Goal: Task Accomplishment & Management: Manage account settings

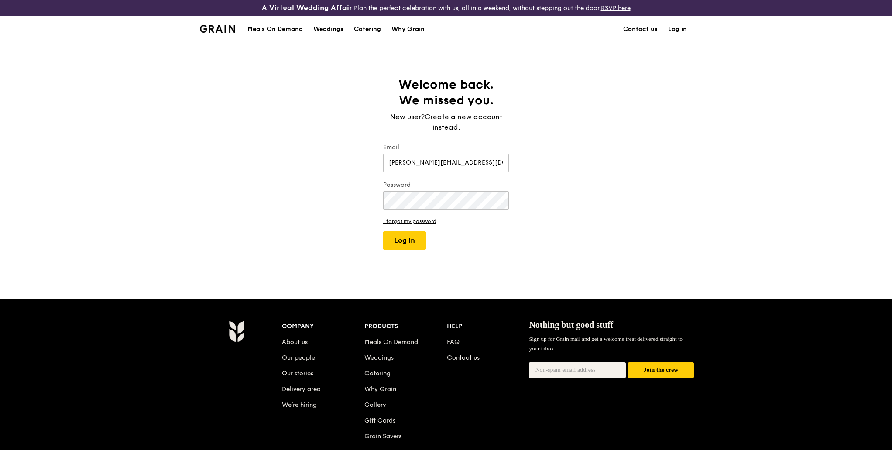
click at [410, 240] on button "Log in" at bounding box center [404, 240] width 43 height 18
select select "100"
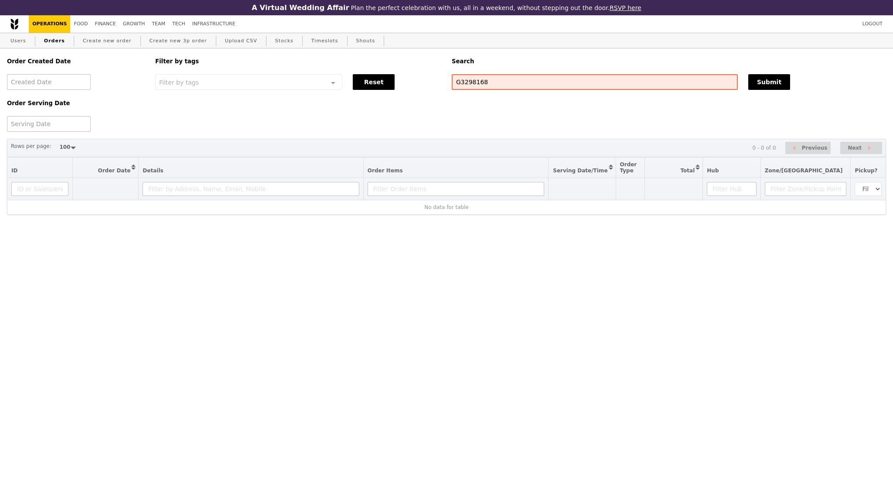
select select "100"
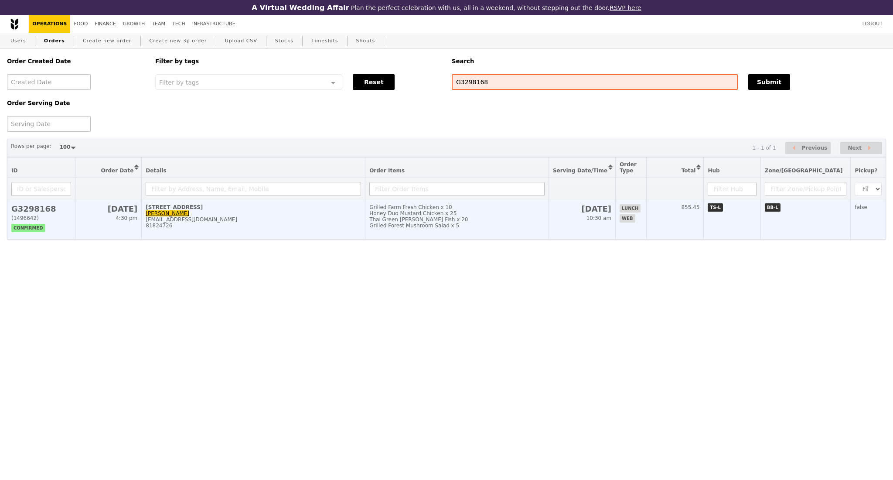
click at [318, 229] on div "81824726" at bounding box center [253, 225] width 215 height 6
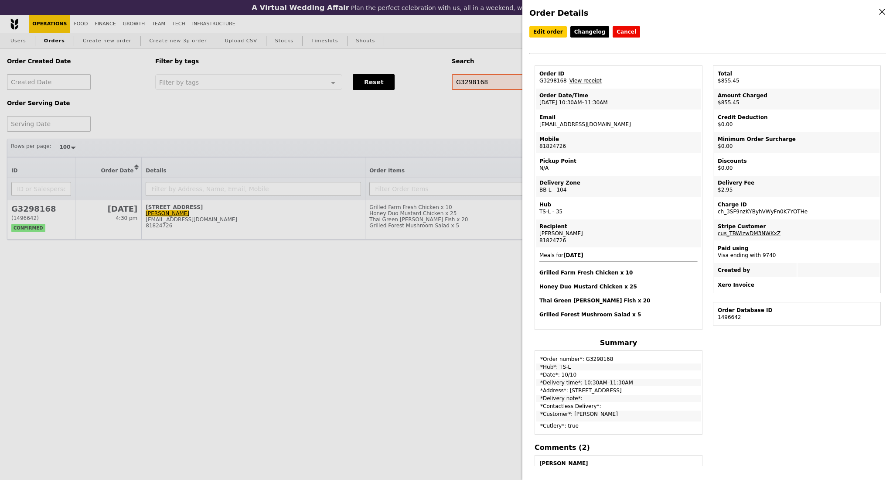
click at [587, 83] on link "View receipt" at bounding box center [586, 81] width 32 height 6
click at [591, 81] on link "View receipt" at bounding box center [586, 81] width 32 height 6
click at [250, 112] on div "Order Details Edit order Changelog Cancel Order ID G3298168 – View receipt Orde…" at bounding box center [446, 240] width 893 height 480
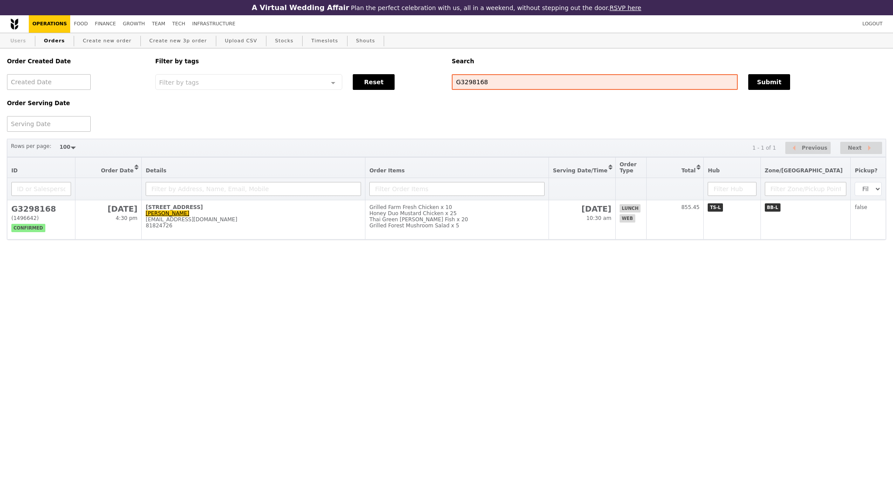
click at [18, 44] on link "Users" at bounding box center [18, 41] width 23 height 16
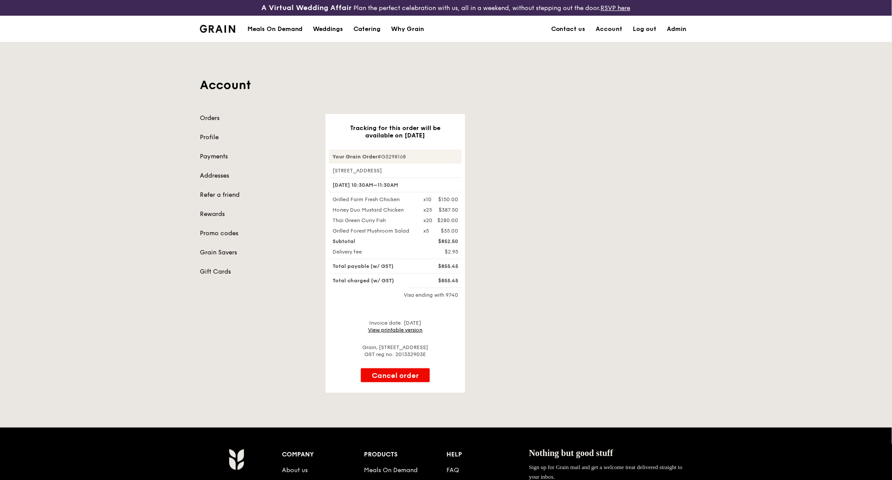
drag, startPoint x: 412, startPoint y: 152, endPoint x: 331, endPoint y: 156, distance: 81.7
click at [331, 156] on div "Your Grain Order #G3298168" at bounding box center [395, 157] width 133 height 14
copy div "Your Grain Order #G3298168"
click at [396, 329] on link "View printable version" at bounding box center [395, 330] width 55 height 6
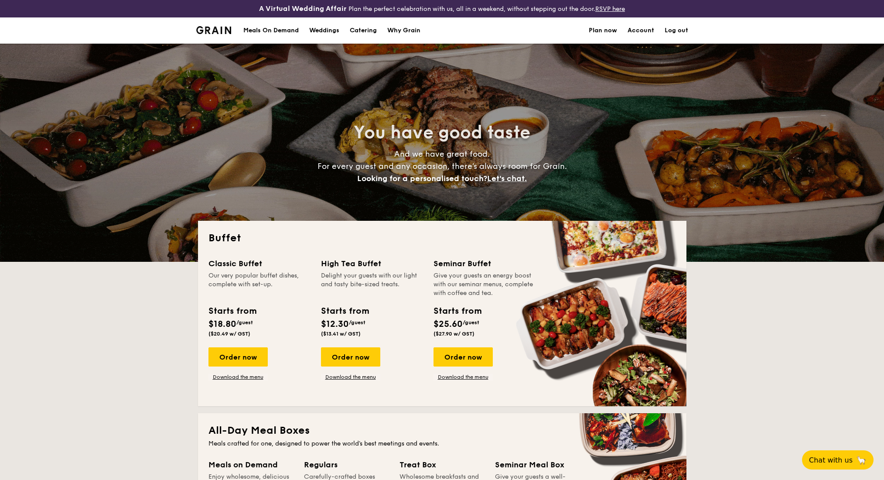
select select
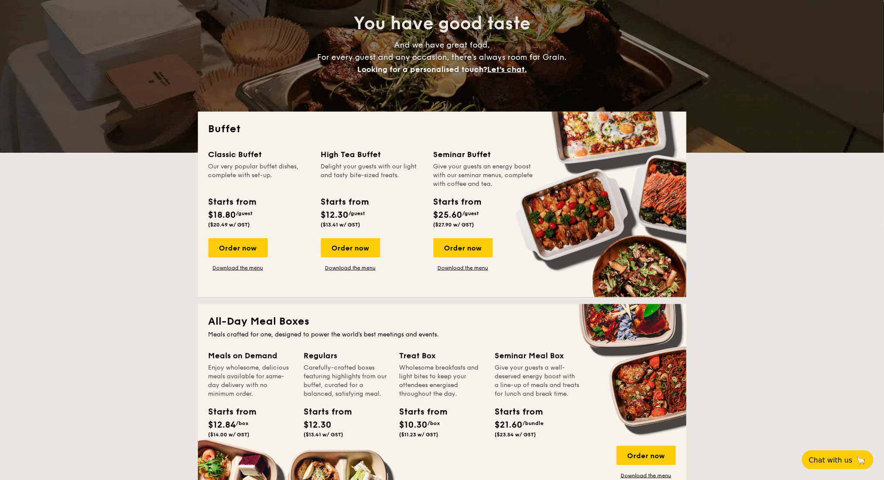
scroll to position [116, 0]
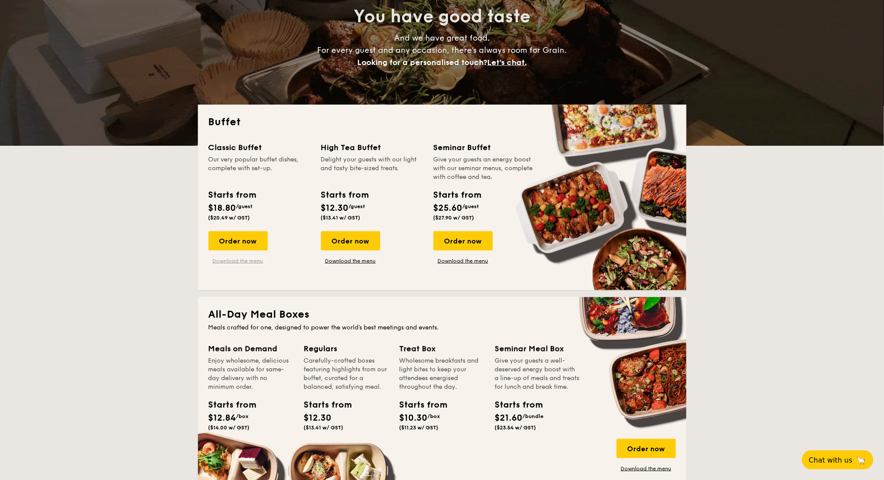
click at [248, 263] on link "Download the menu" at bounding box center [237, 260] width 59 height 7
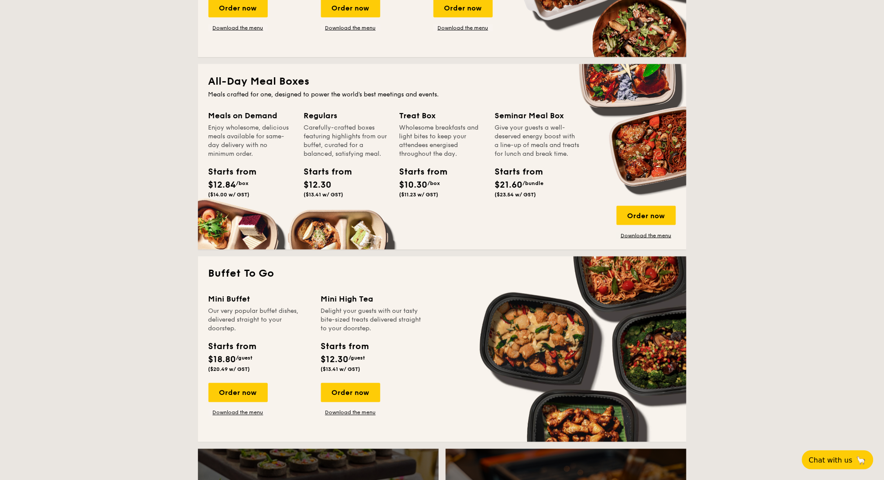
scroll to position [465, 0]
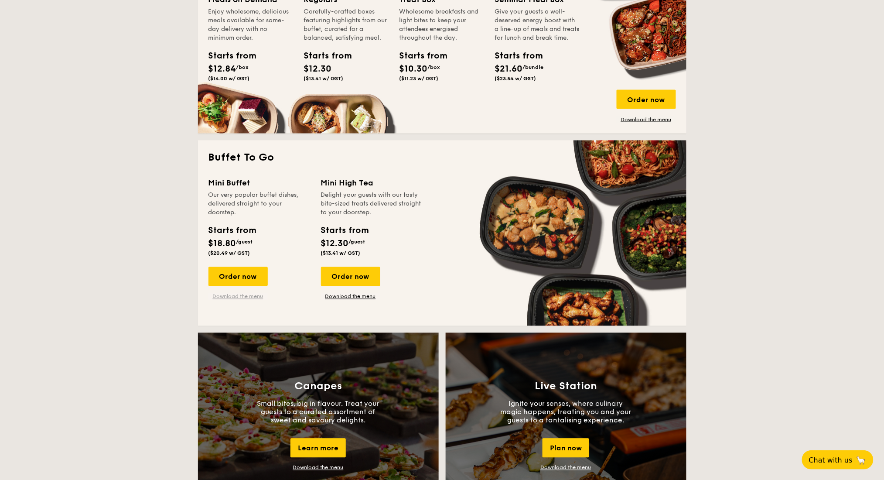
click at [253, 295] on link "Download the menu" at bounding box center [237, 296] width 59 height 7
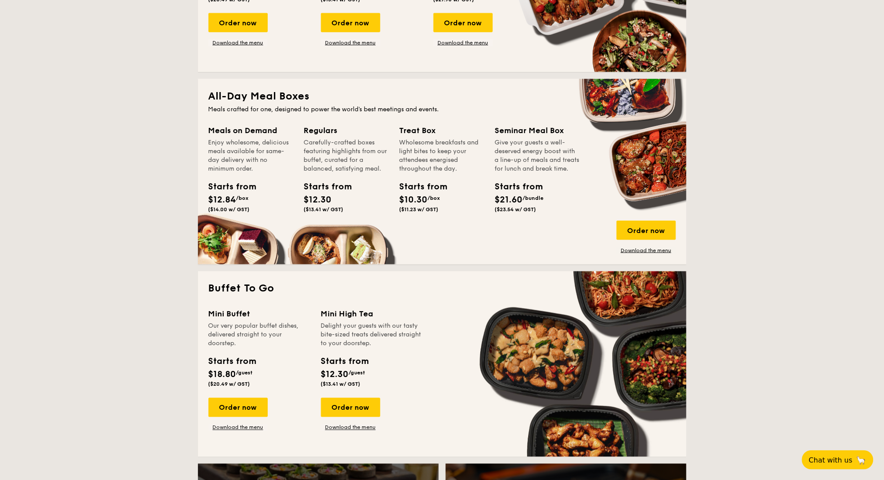
scroll to position [232, 0]
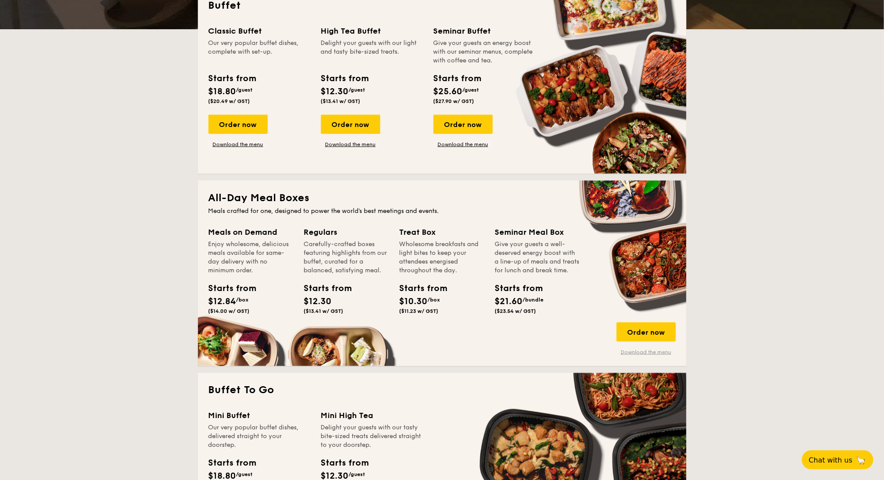
click at [625, 352] on link "Download the menu" at bounding box center [646, 352] width 59 height 7
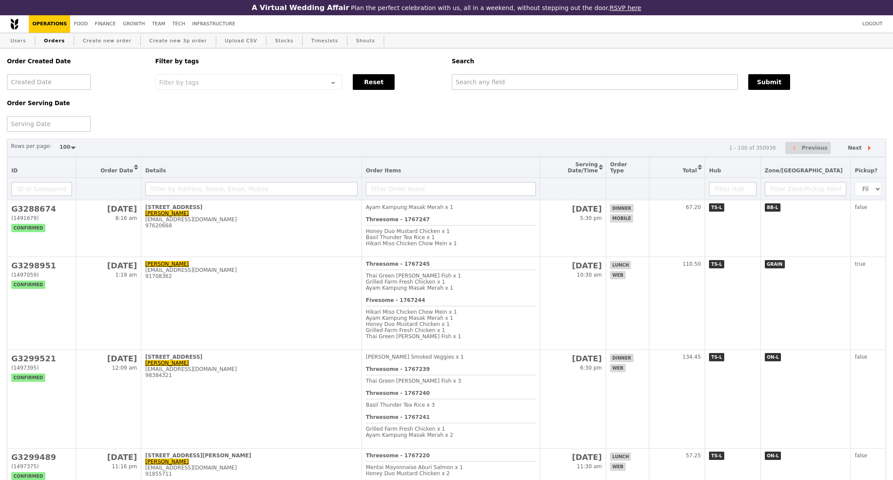
select select "100"
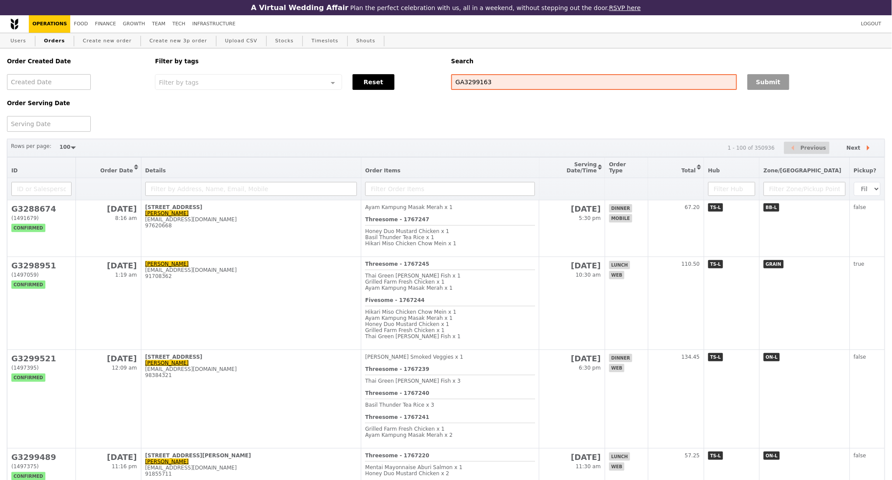
type input "GA3299163"
click at [765, 85] on button "Submit" at bounding box center [768, 82] width 42 height 16
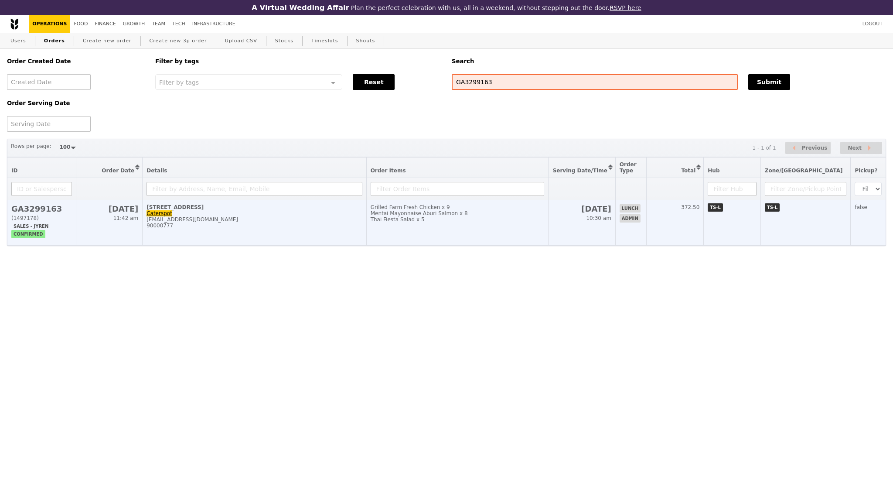
click at [252, 222] on td "5 Burn Road Caterspot support@caterspot.com 90000777" at bounding box center [255, 222] width 224 height 45
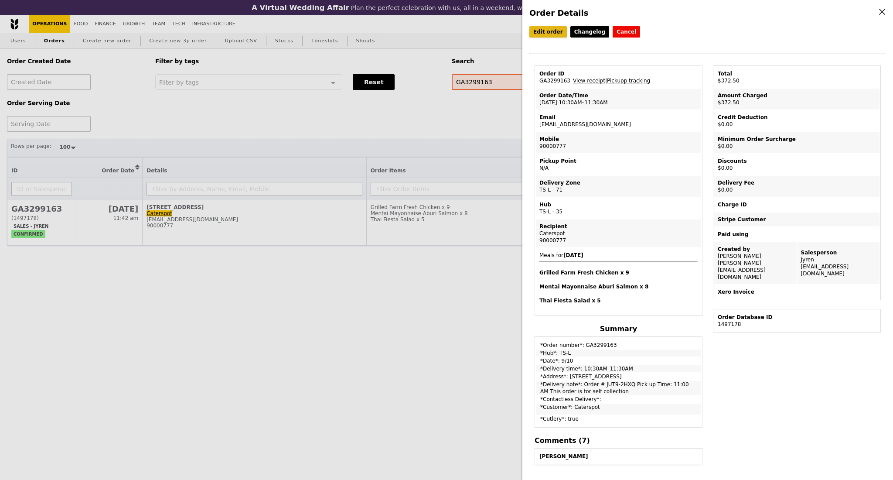
click at [551, 32] on link "Edit order" at bounding box center [549, 31] width 38 height 11
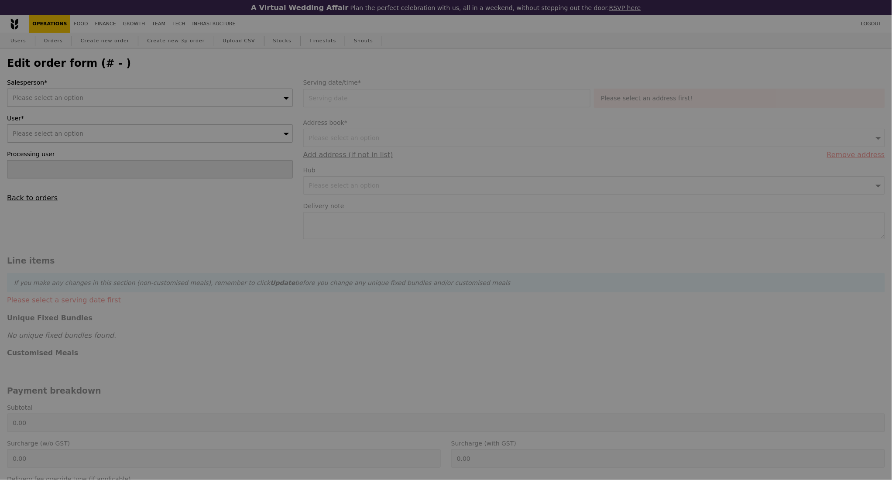
type input "Kathleen"
type input "09 Oct 2025"
type textarea "Order # JUT9-2HXQ Pick up Time: 11:00 AM This order is for self collection"
type input "372.50"
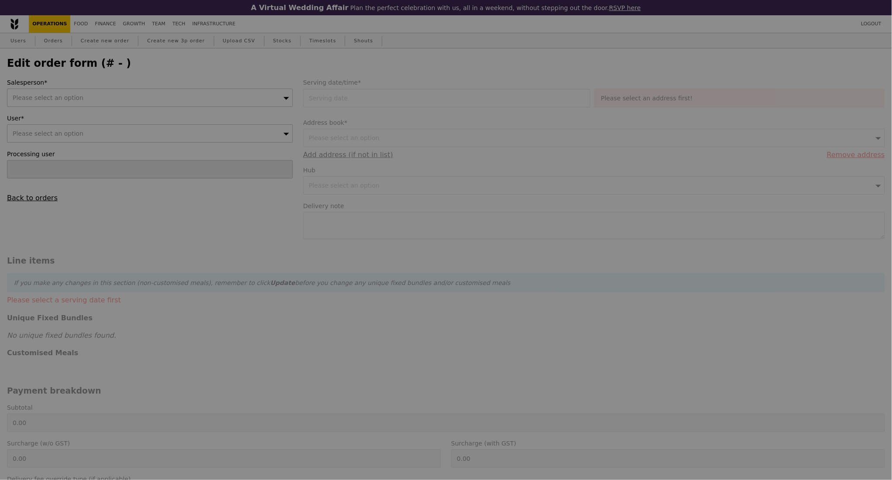
type input "Loading..."
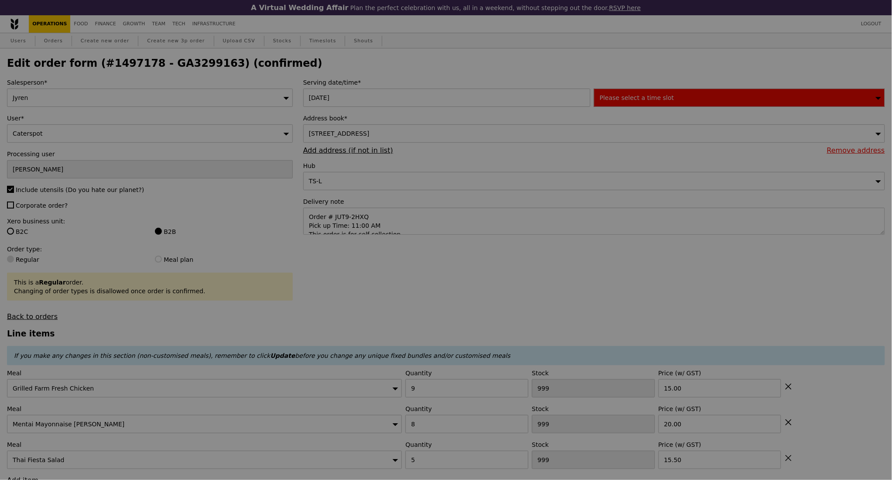
type input "7"
type input "5"
type input "92"
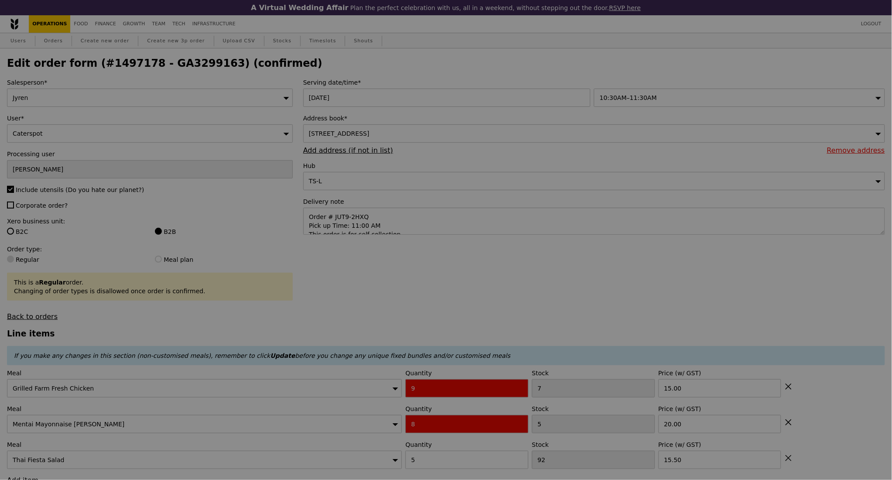
type input "Update"
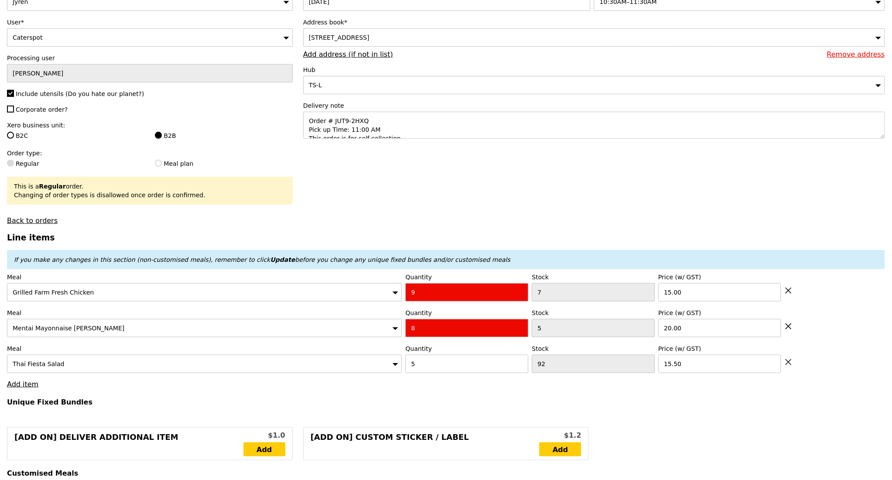
scroll to position [116, 0]
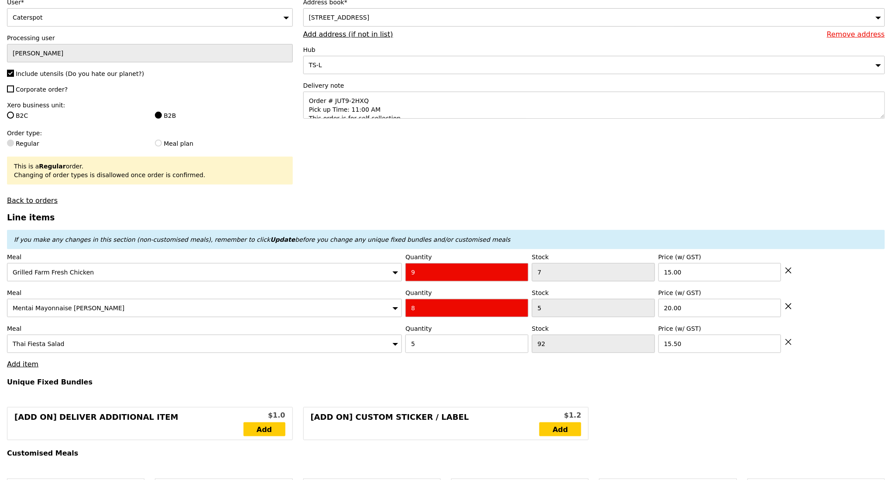
drag, startPoint x: 813, startPoint y: 206, endPoint x: 775, endPoint y: 180, distance: 46.5
drag, startPoint x: 393, startPoint y: 116, endPoint x: 299, endPoint y: 123, distance: 94.9
click at [299, 123] on div "Serving date/time* 09 Oct 2025 10:30AM–11:30AM Address book* 5 Burn Road, #null…" at bounding box center [594, 44] width 592 height 165
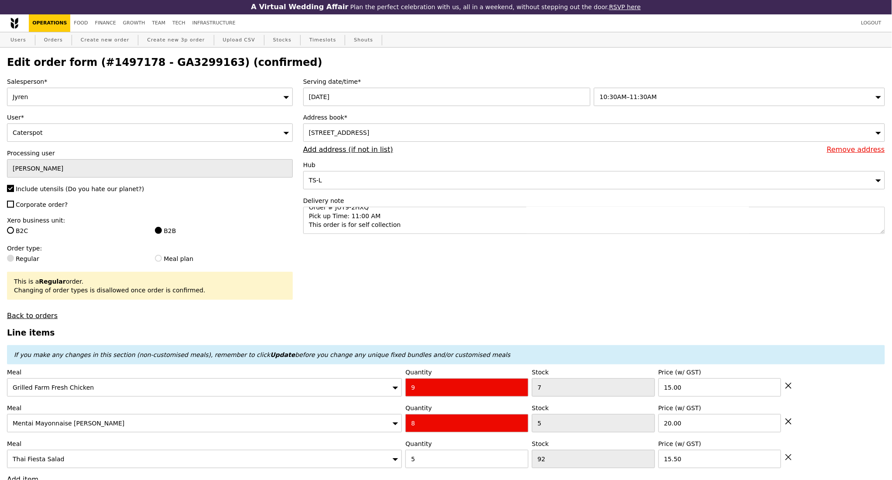
scroll to position [0, 0]
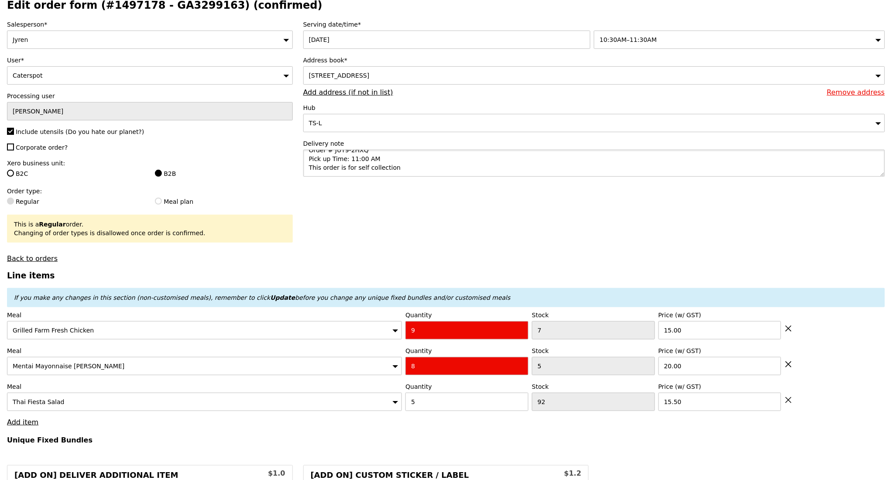
scroll to position [4, 0]
drag, startPoint x: 377, startPoint y: 161, endPoint x: 392, endPoint y: 196, distance: 38.1
click at [302, 166] on div "Serving date/time* 09 Oct 2025 10:30AM–11:30AM Address book* 5 Burn Road, #null…" at bounding box center [594, 102] width 592 height 165
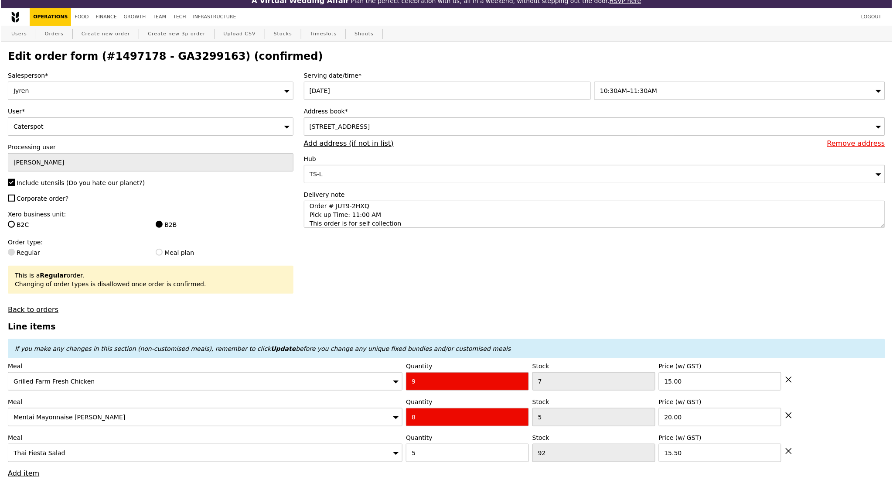
scroll to position [0, 0]
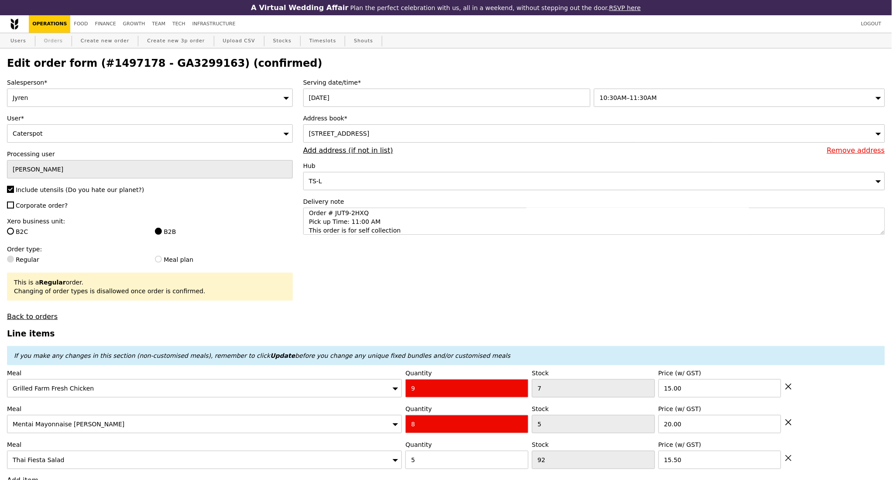
click at [50, 44] on link "Orders" at bounding box center [54, 41] width 26 height 16
select select "100"
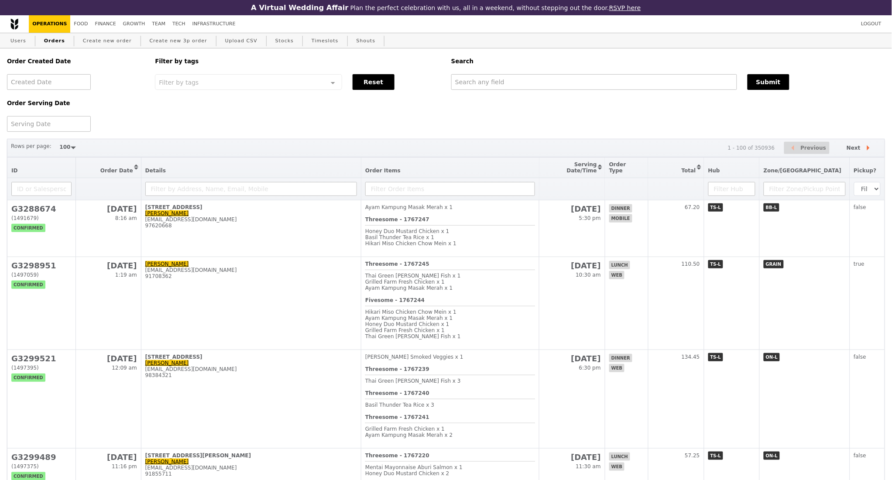
click at [149, 131] on div "Order Serving Date" at bounding box center [76, 110] width 148 height 41
click at [485, 82] on input "text" at bounding box center [594, 82] width 286 height 16
paste input "GA3299163"
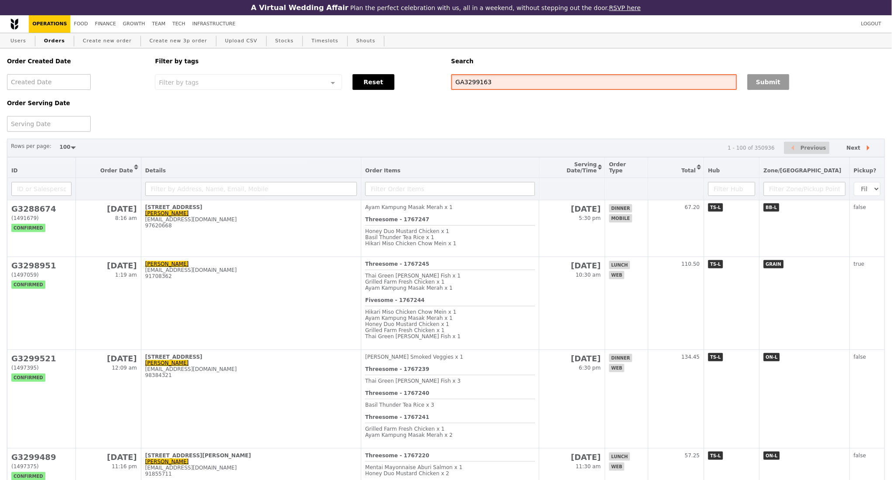
type input "GA3299163"
click at [762, 88] on button "Submit" at bounding box center [768, 82] width 42 height 16
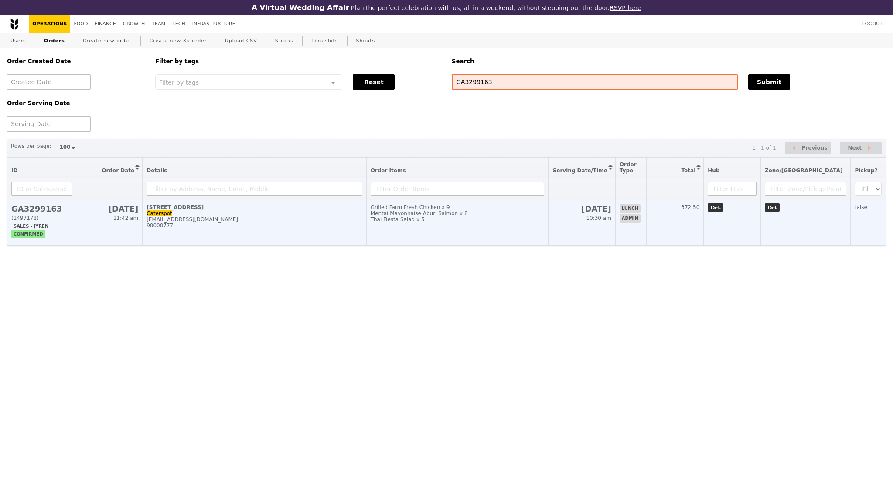
click at [254, 243] on td "5 Burn Road Caterspot support@caterspot.com 90000777" at bounding box center [255, 222] width 224 height 45
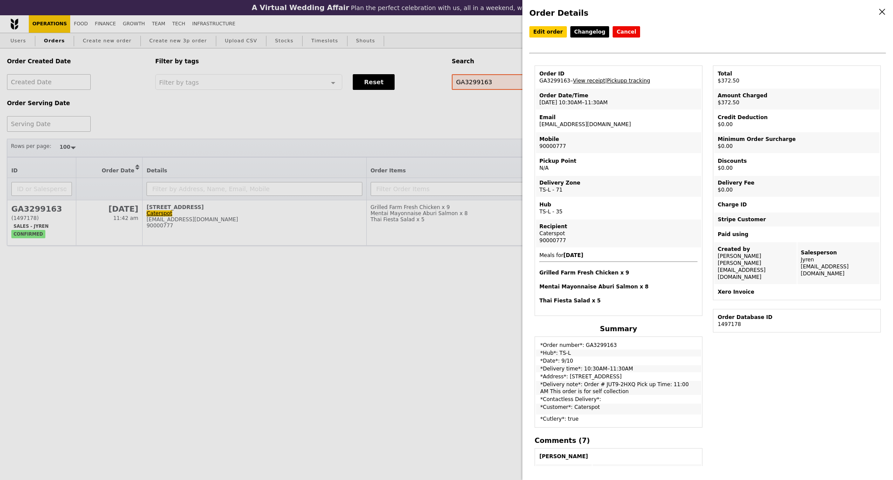
drag, startPoint x: 331, startPoint y: 123, endPoint x: 156, endPoint y: 85, distance: 179.2
click at [329, 123] on div "Order Details Edit order Changelog Cancel Order ID GA3299163 – View receipt | P…" at bounding box center [446, 240] width 893 height 480
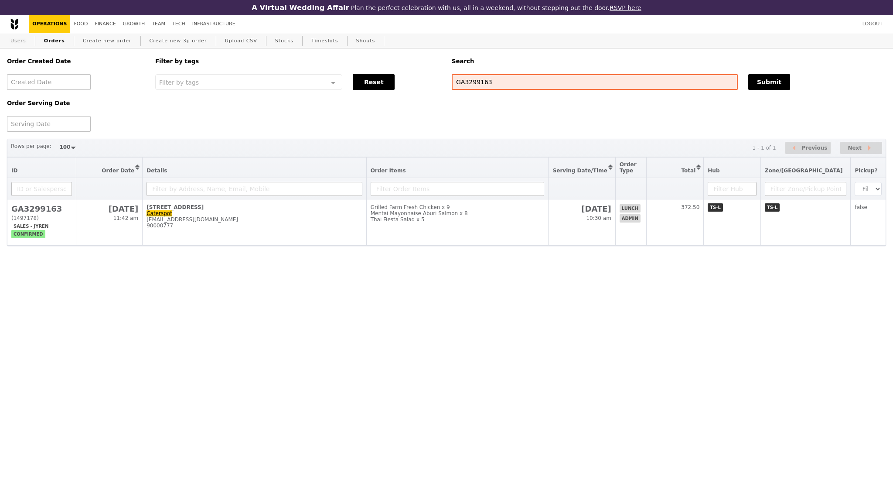
click at [19, 44] on link "Users" at bounding box center [18, 41] width 23 height 16
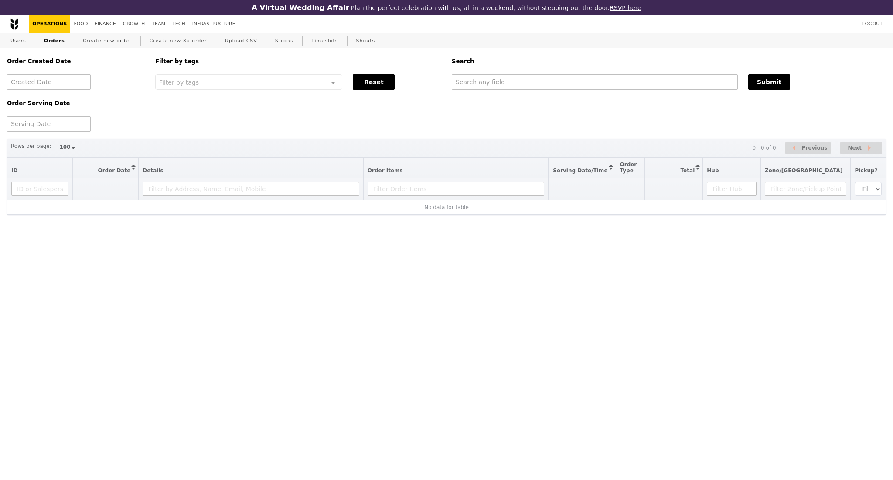
select select "100"
click at [510, 79] on input "text" at bounding box center [595, 82] width 286 height 16
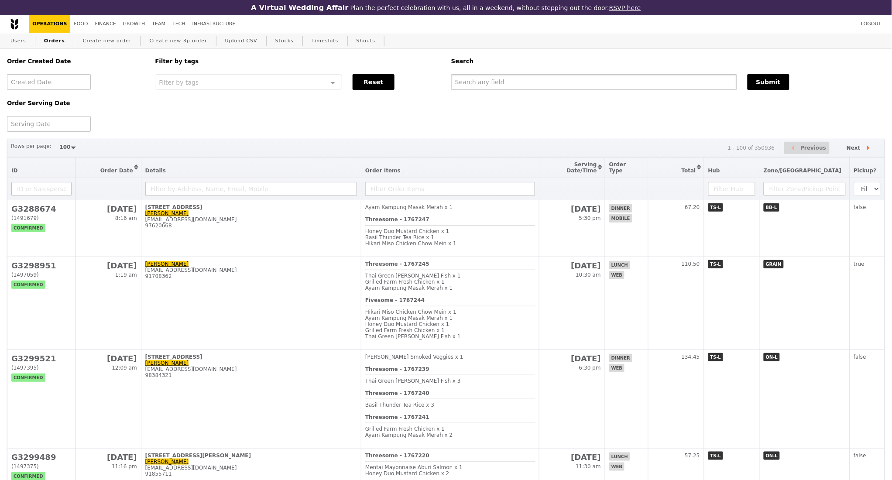
paste input "[EMAIL_ADDRESS][DOMAIN_NAME]"
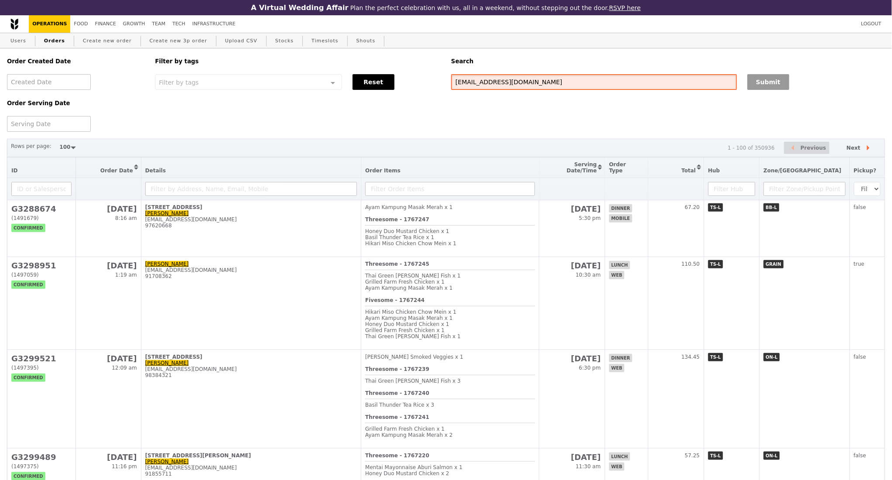
type input "[EMAIL_ADDRESS][DOMAIN_NAME]"
click at [763, 88] on button "Submit" at bounding box center [768, 82] width 42 height 16
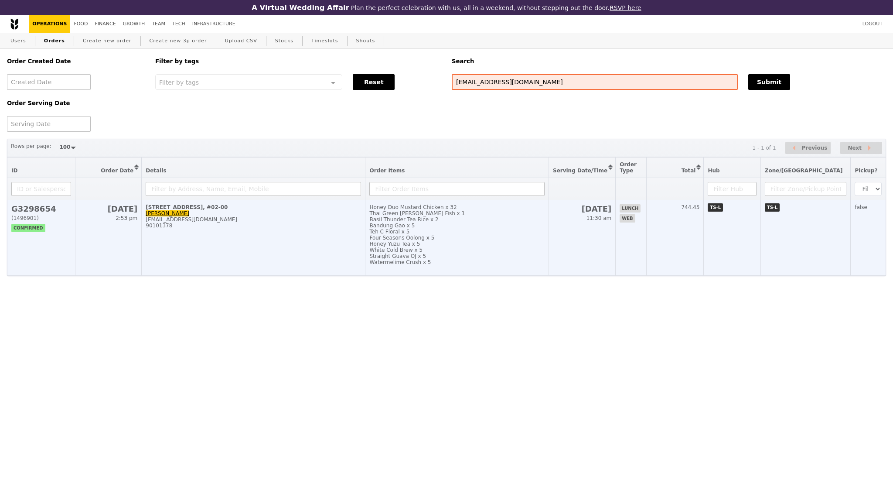
click at [236, 253] on td "16 Jalan Tan Tock Seng, #02-00 [PERSON_NAME] [PERSON_NAME][EMAIL_ADDRESS][DOMAI…" at bounding box center [254, 237] width 224 height 75
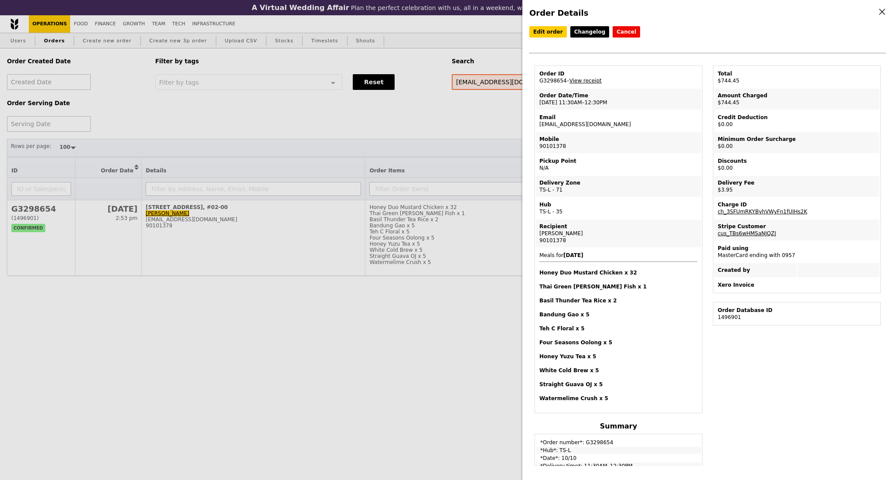
click at [234, 333] on div "Order Details Edit order Changelog Cancel Order ID G3298654 – View receipt Orde…" at bounding box center [446, 240] width 893 height 480
